Goal: Communication & Community: Answer question/provide support

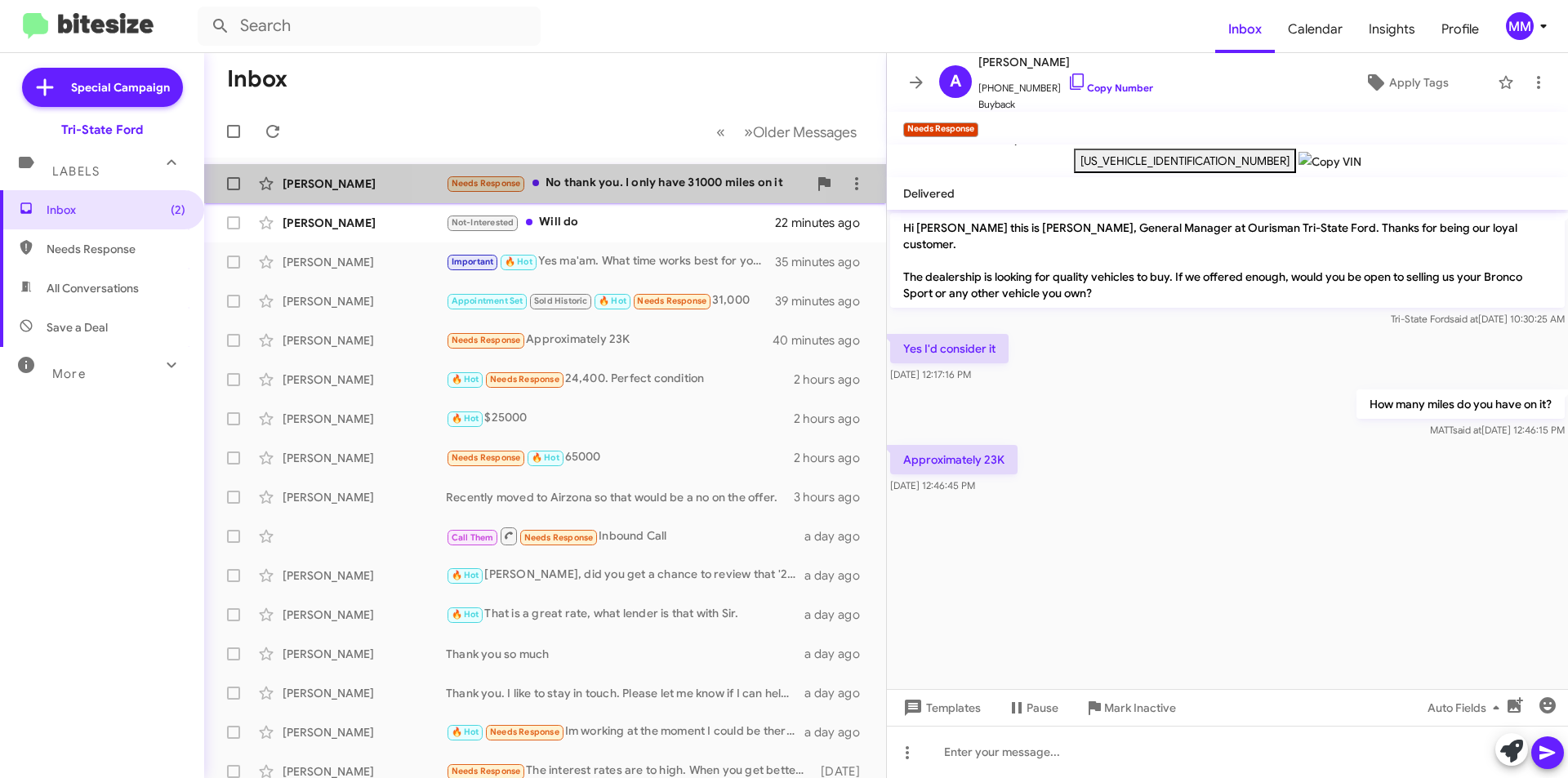
click at [631, 188] on div "Needs Response No thank you. I only have 31000 miles on it" at bounding box center [627, 183] width 362 height 18
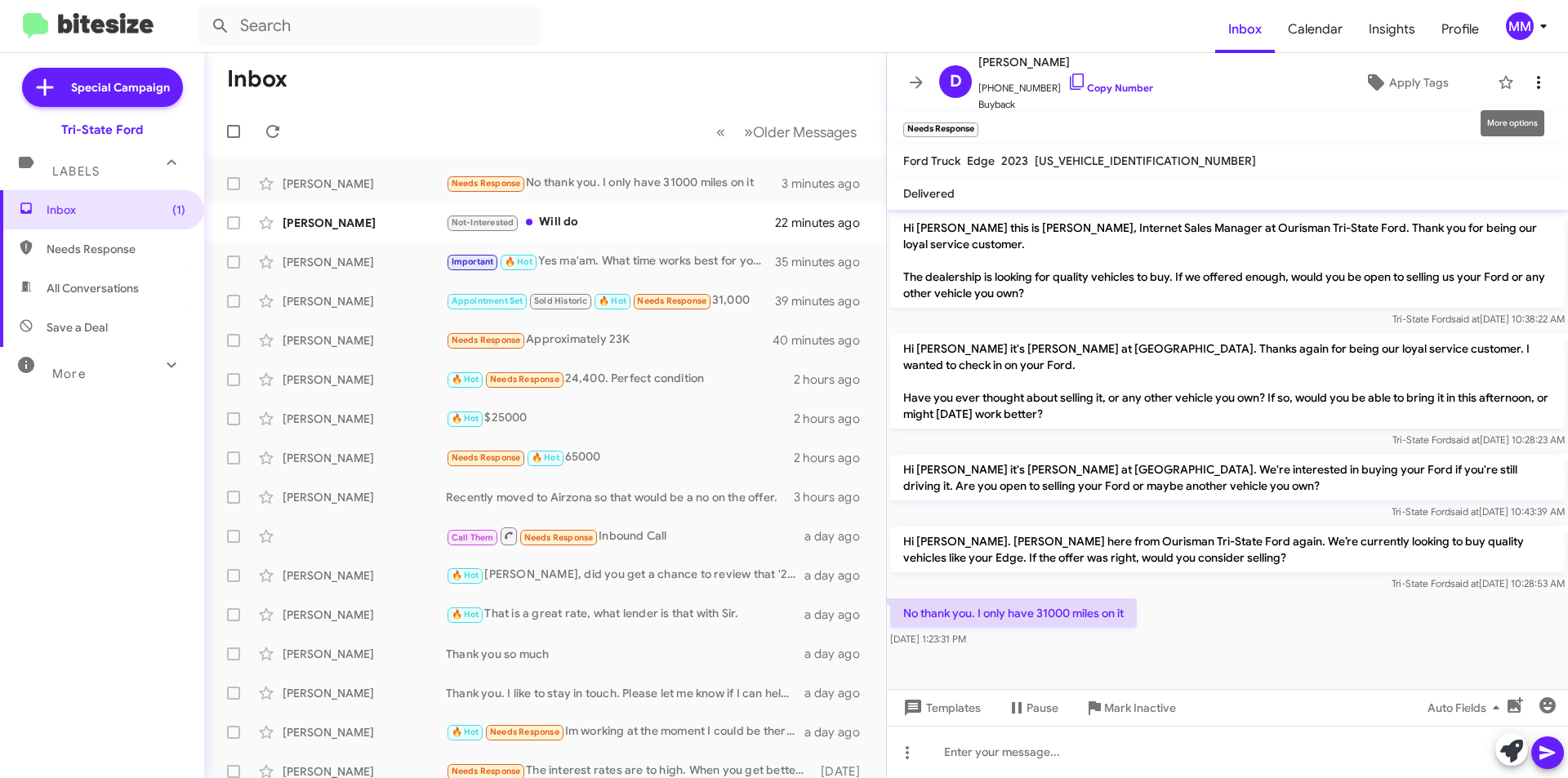
click at [1538, 83] on icon at bounding box center [1540, 83] width 4 height 13
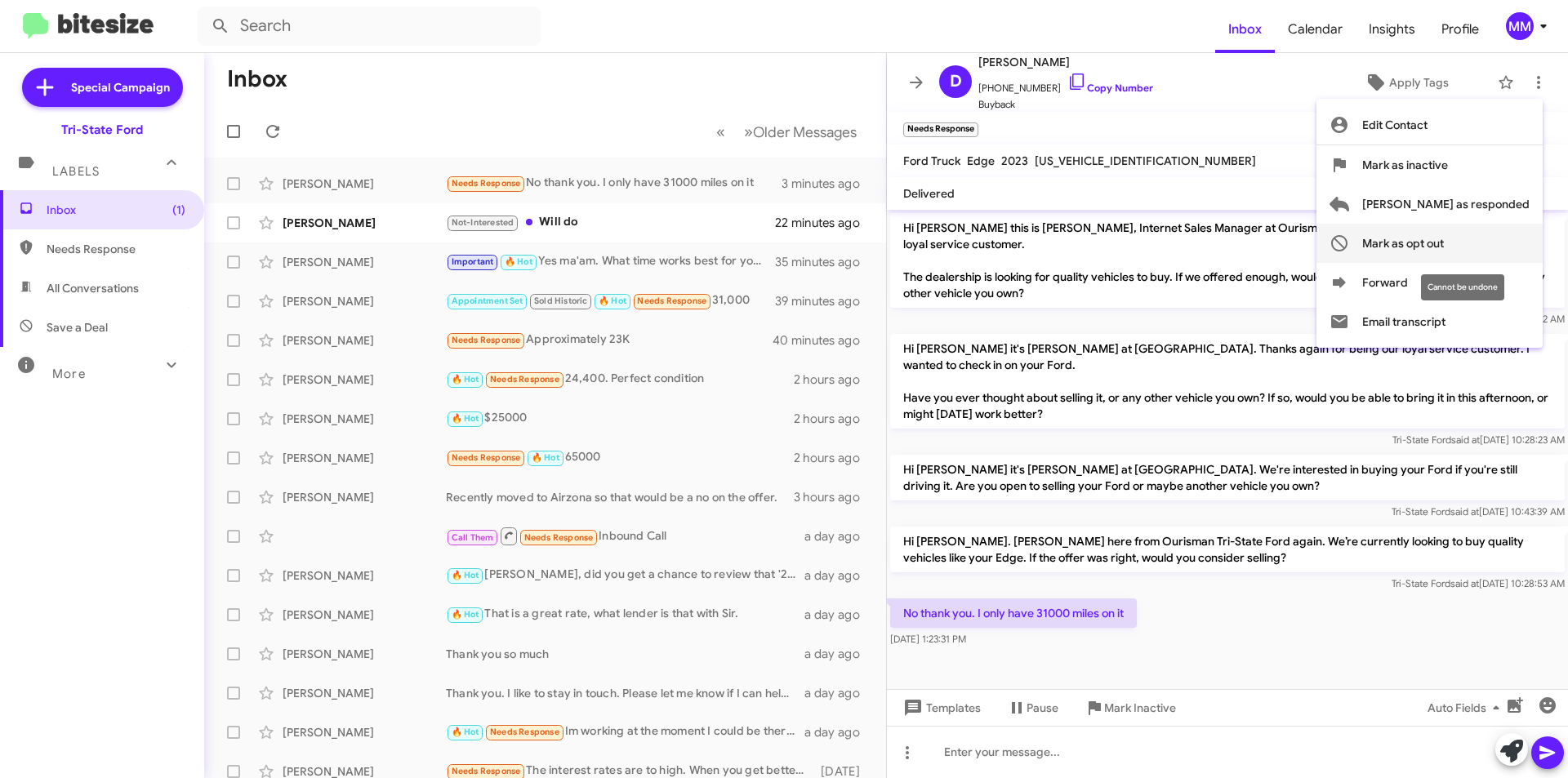
click at [1444, 250] on span "Mark as opt out" at bounding box center [1403, 243] width 82 height 39
